Goal: Navigation & Orientation: Find specific page/section

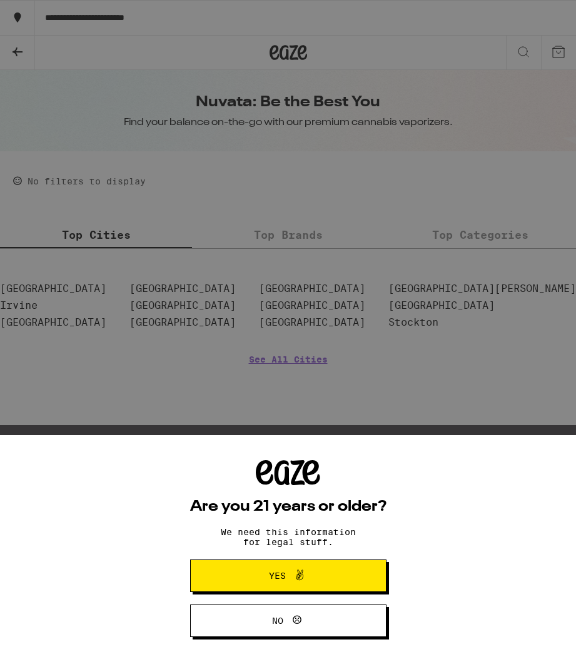
click at [283, 580] on span "Yes" at bounding box center [277, 576] width 17 height 9
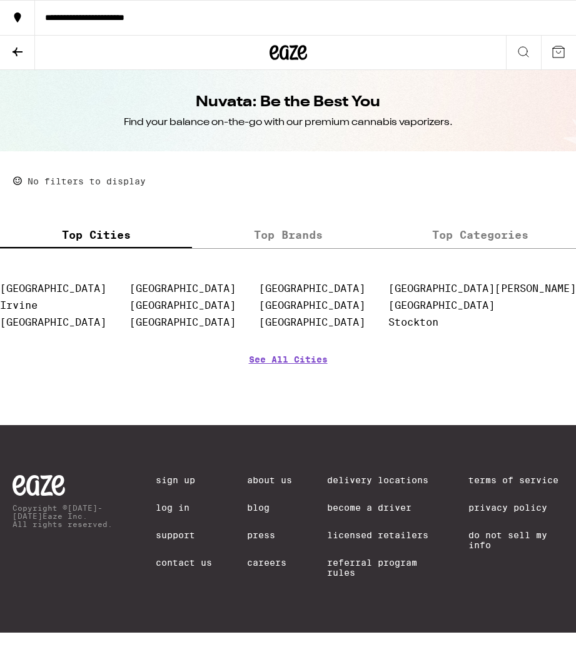
click at [122, 17] on div "**********" at bounding box center [305, 17] width 541 height 9
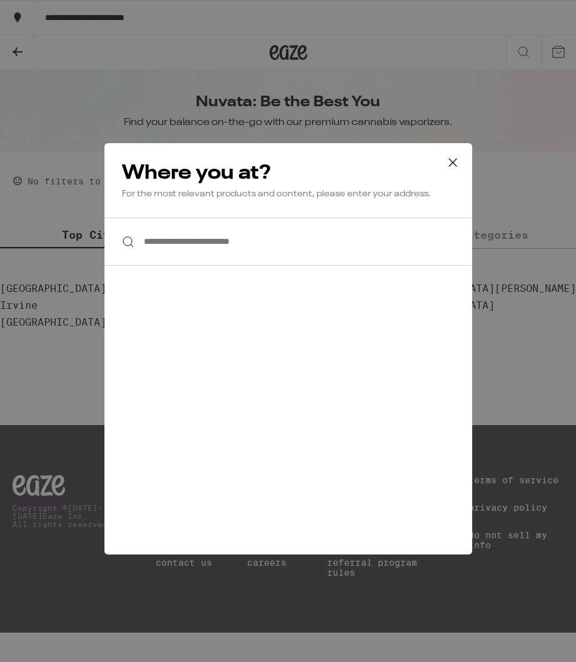
click at [451, 157] on icon at bounding box center [452, 162] width 19 height 19
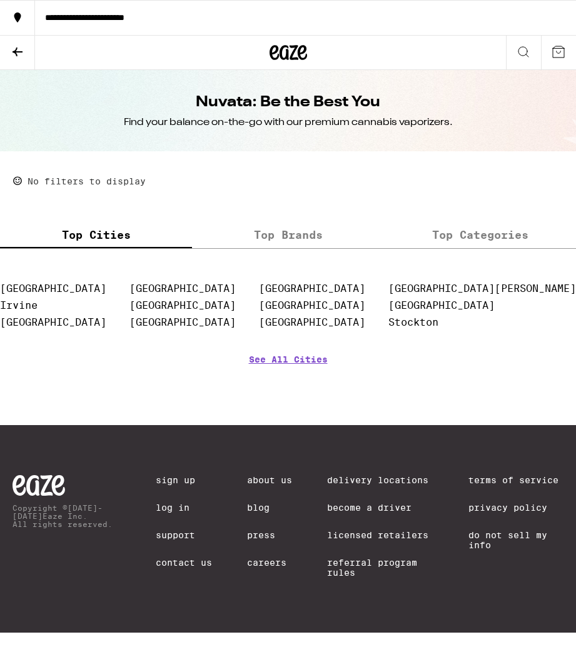
click at [298, 231] on label "Top Brands" at bounding box center [288, 234] width 192 height 27
click at [0, 0] on input "Top Brands" at bounding box center [0, 0] width 0 height 0
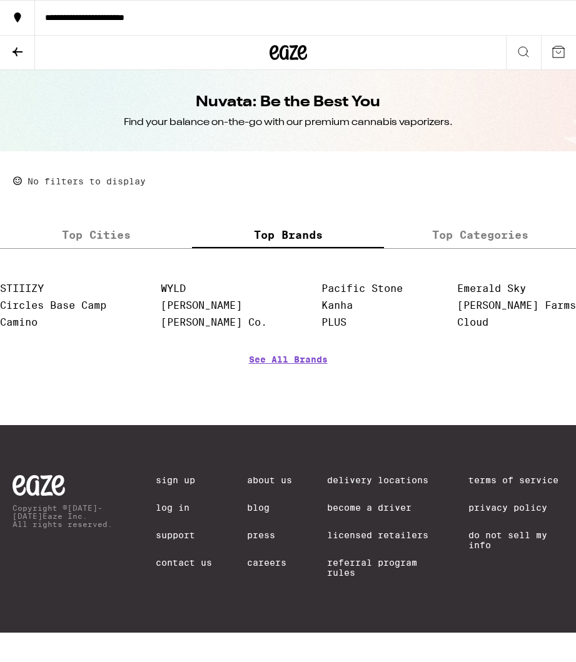
click at [84, 235] on label "Top Cities" at bounding box center [96, 234] width 192 height 27
click at [0, 0] on input "Top Cities" at bounding box center [0, 0] width 0 height 0
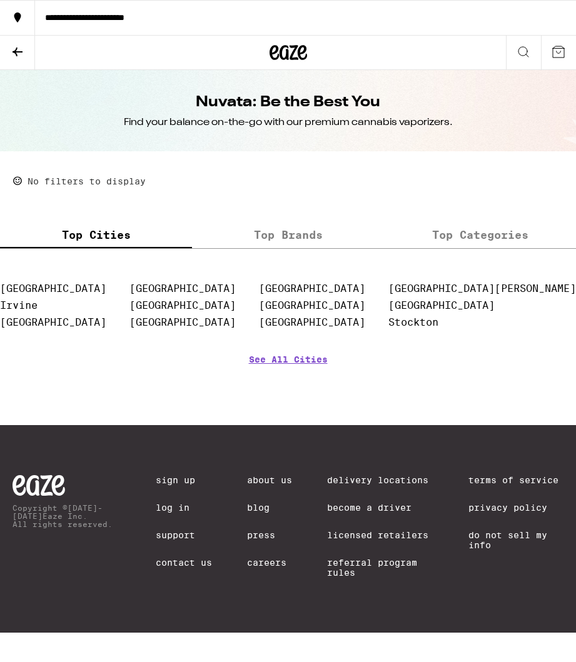
click at [289, 228] on label "Top Brands" at bounding box center [288, 234] width 192 height 27
click at [0, 0] on input "Top Brands" at bounding box center [0, 0] width 0 height 0
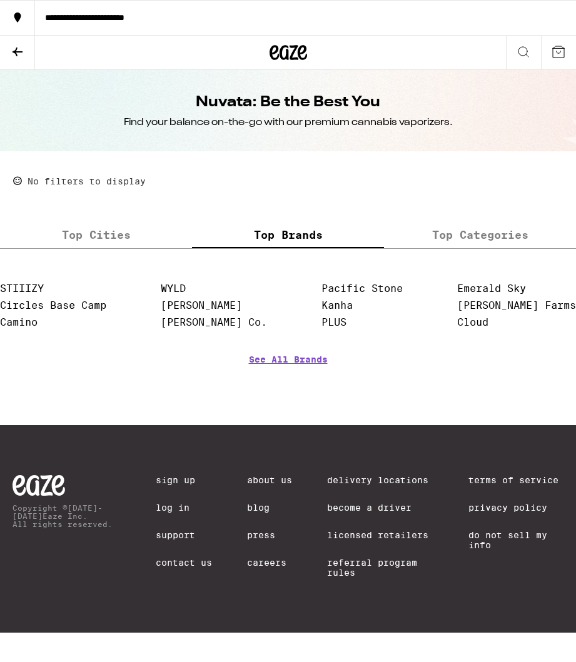
click at [478, 227] on label "Top Categories" at bounding box center [480, 234] width 192 height 27
click at [0, 0] on input "Top Categories" at bounding box center [0, 0] width 0 height 0
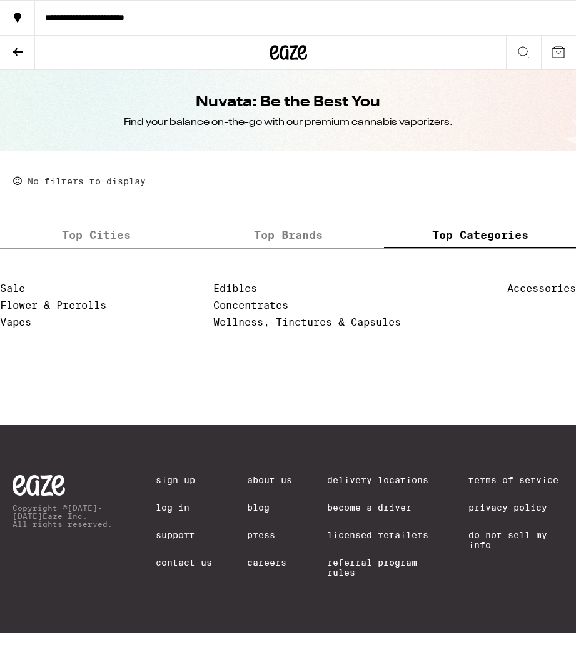
click at [286, 241] on label "Top Brands" at bounding box center [288, 234] width 192 height 27
click at [0, 0] on input "Top Brands" at bounding box center [0, 0] width 0 height 0
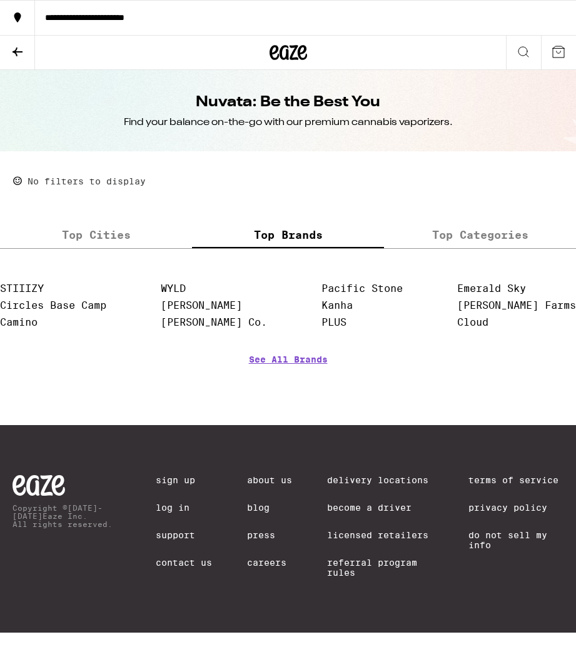
click at [68, 238] on label "Top Cities" at bounding box center [96, 234] width 192 height 27
click at [0, 0] on input "Top Cities" at bounding box center [0, 0] width 0 height 0
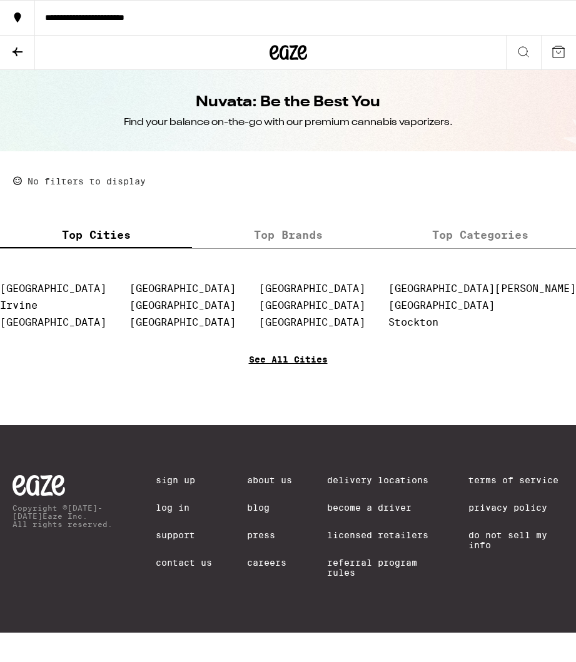
click at [298, 370] on link "See All Cities" at bounding box center [288, 378] width 79 height 46
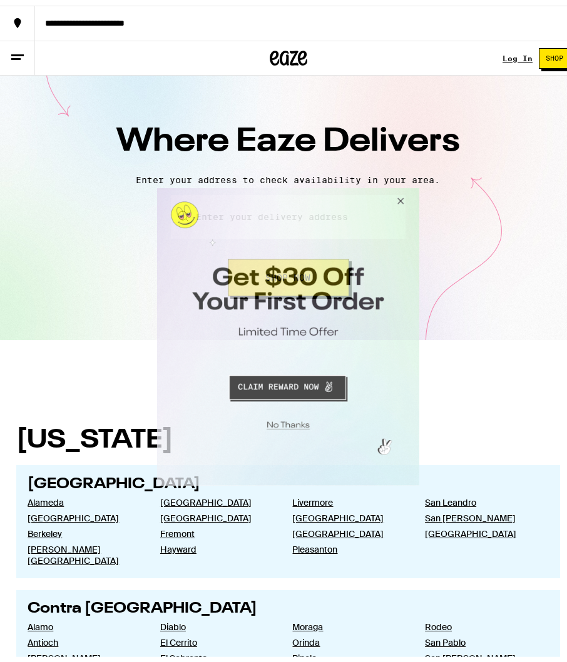
click at [396, 202] on button "Close Modal" at bounding box center [399, 203] width 34 height 30
